Goal: Task Accomplishment & Management: Use online tool/utility

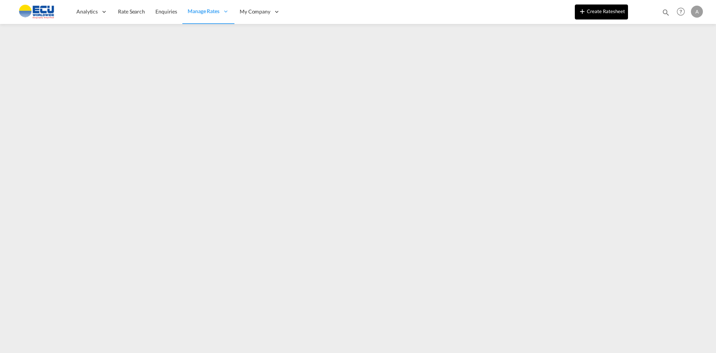
click at [600, 11] on button "Create Ratesheet" at bounding box center [601, 11] width 53 height 15
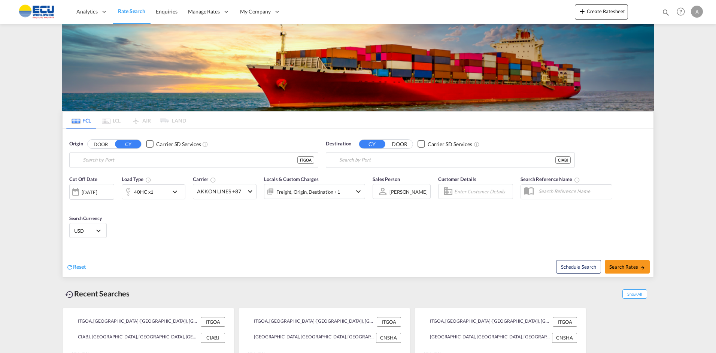
type input "[GEOGRAPHIC_DATA] ([GEOGRAPHIC_DATA]), [GEOGRAPHIC_DATA]"
type input "[GEOGRAPHIC_DATA], CIABJ"
click at [608, 11] on button "Create Ratesheet" at bounding box center [601, 11] width 53 height 15
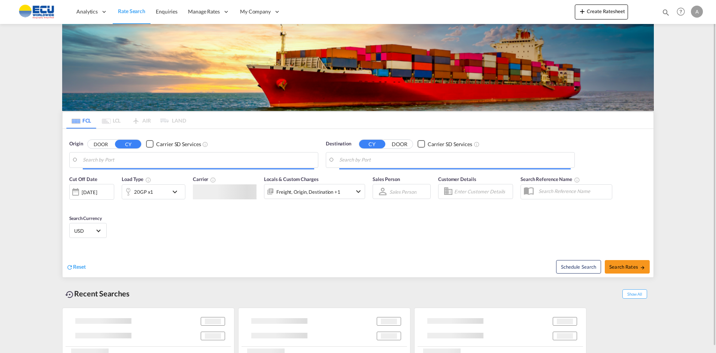
type input "[GEOGRAPHIC_DATA] ([GEOGRAPHIC_DATA]), [GEOGRAPHIC_DATA]"
type input "[GEOGRAPHIC_DATA], CIABJ"
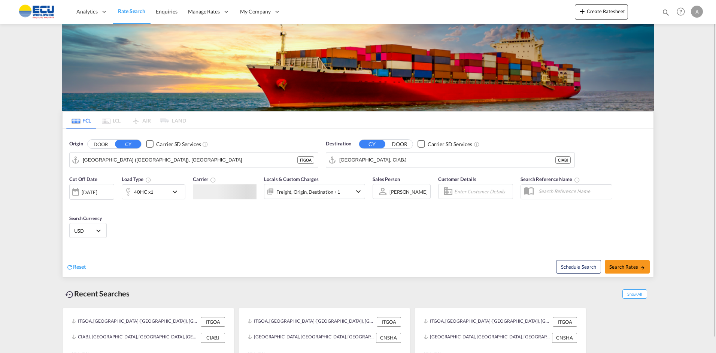
click at [585, 4] on div "Create Ratesheet Enquiries Help Resources Product Release A My Profile Logout" at bounding box center [640, 11] width 130 height 23
click at [601, 9] on button "Create Ratesheet" at bounding box center [601, 11] width 53 height 15
